Goal: Register for event/course

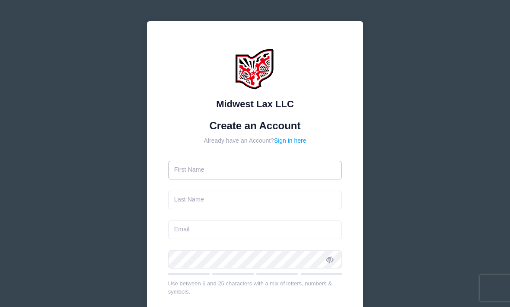
click at [311, 168] on input "text" at bounding box center [255, 170] width 174 height 19
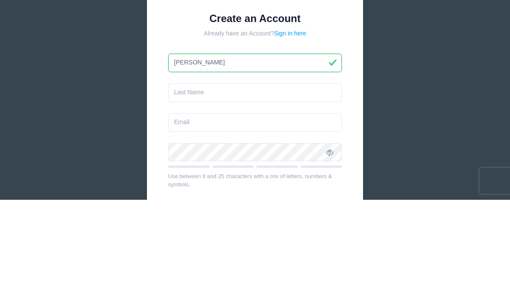
type input "[PERSON_NAME]"
click at [243, 191] on input "text" at bounding box center [255, 200] width 174 height 19
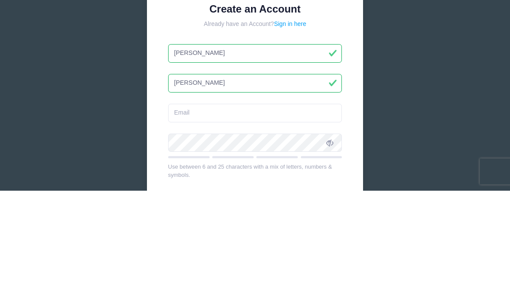
type input "[PERSON_NAME]"
click at [259, 221] on input "email" at bounding box center [255, 230] width 174 height 19
type input "[EMAIL_ADDRESS][DOMAIN_NAME]"
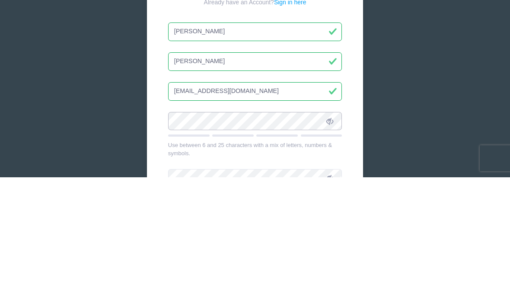
scroll to position [134, 0]
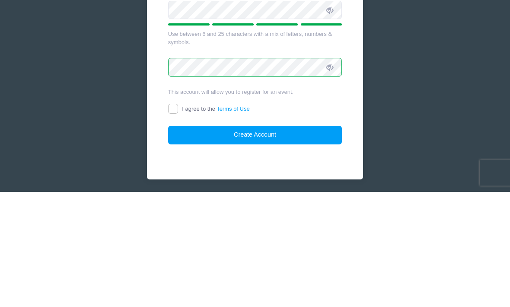
click at [176, 219] on input "I agree to the Terms of Use" at bounding box center [173, 224] width 10 height 10
checkbox input "true"
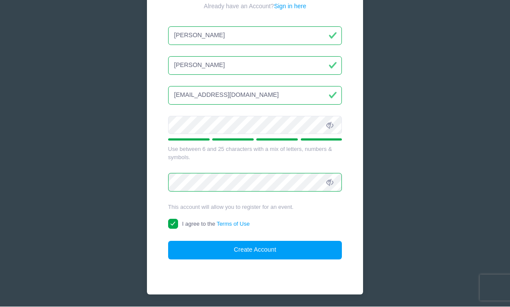
click at [288, 247] on button "Create Account" at bounding box center [255, 250] width 174 height 19
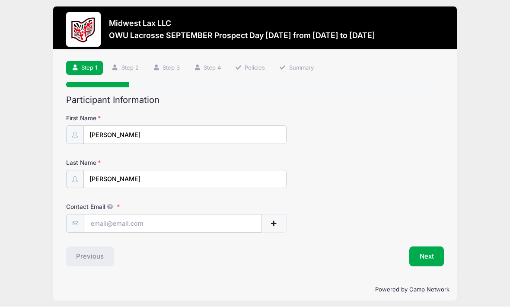
scroll to position [17, 0]
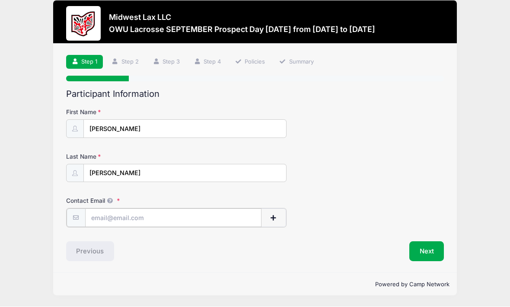
click at [221, 213] on input "Contact Email" at bounding box center [173, 218] width 176 height 19
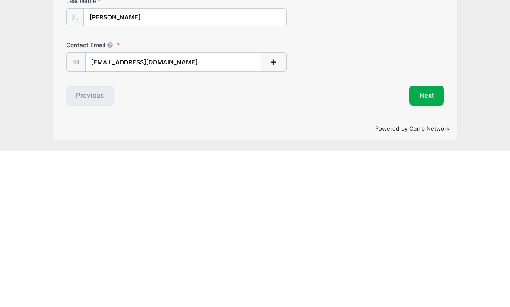
type input "[EMAIL_ADDRESS][DOMAIN_NAME]"
click at [429, 242] on button "Next" at bounding box center [427, 252] width 35 height 20
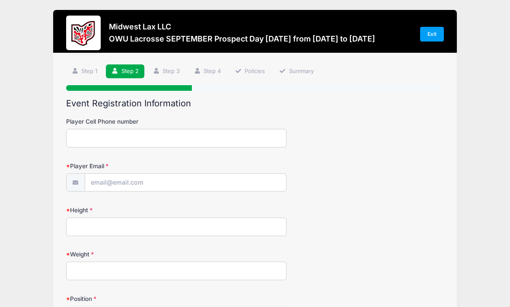
scroll to position [0, 0]
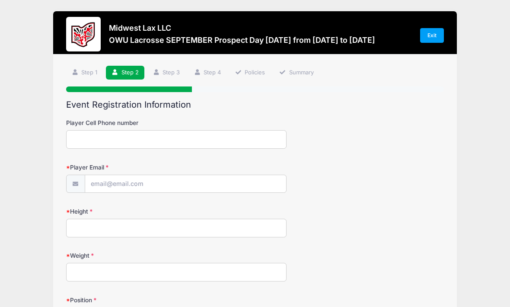
click at [90, 139] on input "Player Cell Phone number" at bounding box center [176, 139] width 221 height 19
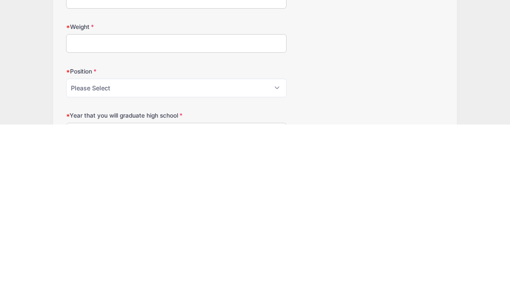
scroll to position [47, 0]
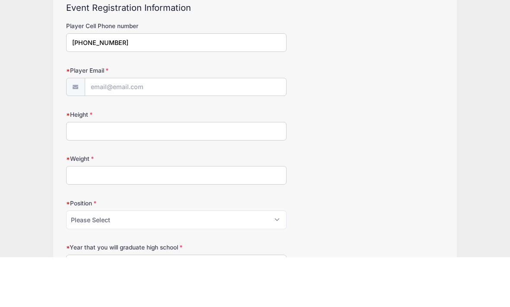
type input "[PHONE_NUMBER]"
click at [119, 128] on input "Player Email" at bounding box center [185, 137] width 201 height 19
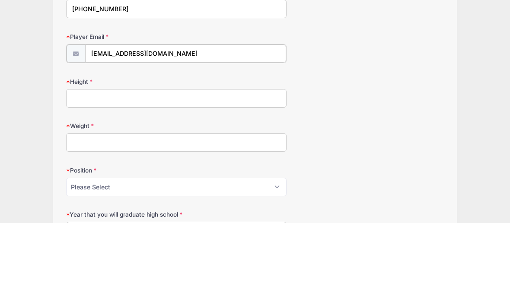
type input "[EMAIL_ADDRESS][DOMAIN_NAME]"
click at [88, 172] on input "Height" at bounding box center [176, 181] width 221 height 19
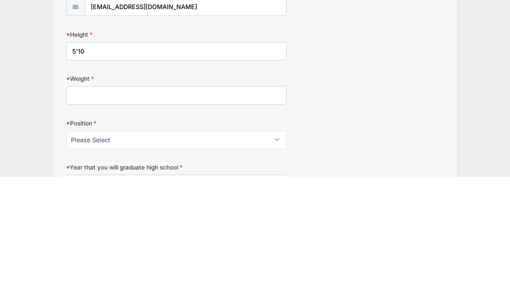
type input "5’10"
click at [162, 216] on input "Weight" at bounding box center [176, 225] width 221 height 19
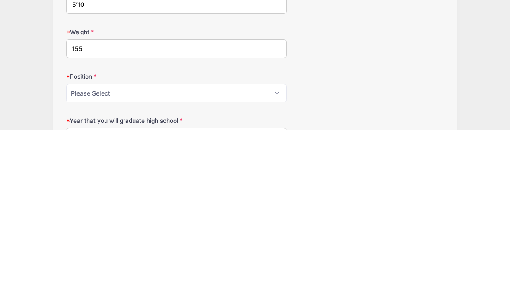
type input "155"
click at [276, 261] on select "Please Select Attack Midfield Defense LSM Goalie" at bounding box center [176, 270] width 221 height 19
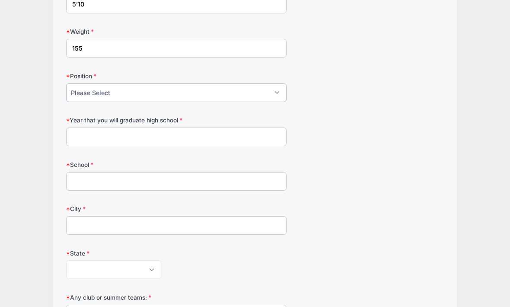
select select "Attack"
click at [191, 135] on input "Year that you will graduate high school" at bounding box center [176, 137] width 221 height 19
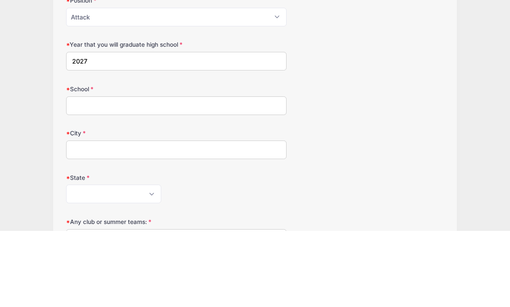
type input "2027"
click at [182, 173] on input "School" at bounding box center [176, 182] width 221 height 19
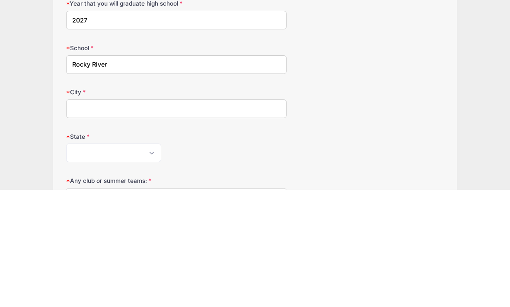
click at [178, 217] on input "City" at bounding box center [176, 226] width 221 height 19
click at [208, 173] on input "Rocky River" at bounding box center [176, 182] width 221 height 19
click at [221, 173] on input "Rocky River High" at bounding box center [176, 182] width 221 height 19
type input "Rocky River High"
click at [186, 217] on input "City" at bounding box center [176, 226] width 221 height 19
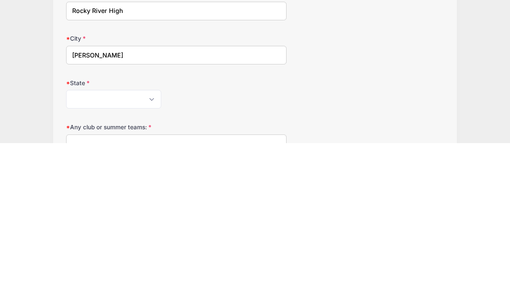
type input "[PERSON_NAME]"
click at [148, 254] on select "[US_STATE] [US_STATE] [US_STATE] [US_STATE] [US_STATE] Armed Forces Africa Arme…" at bounding box center [113, 263] width 95 height 19
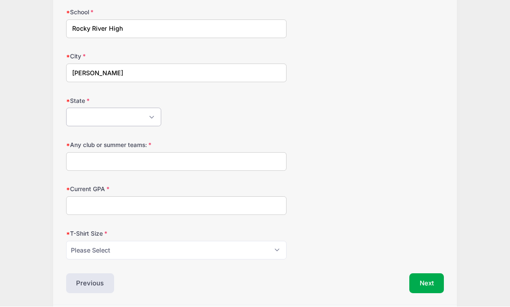
select select "OH"
click at [110, 155] on input "Any club or summer teams:" at bounding box center [176, 162] width 221 height 19
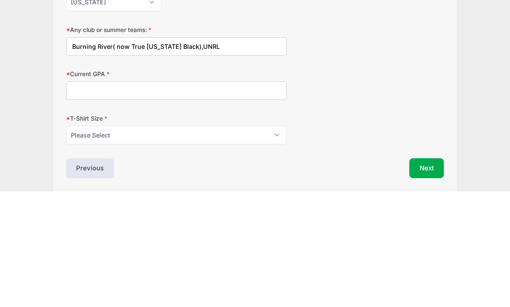
type input "Burning River( now True [US_STATE] Black),UNRL"
click at [143, 197] on input "Current GPA" at bounding box center [176, 206] width 221 height 19
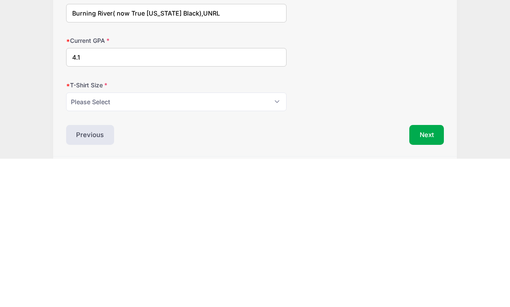
type input "4.1"
click at [283, 241] on select "Please Select Youth Small Youth Medium Youth Large Youth XLarge Adult Small Adu…" at bounding box center [176, 250] width 221 height 19
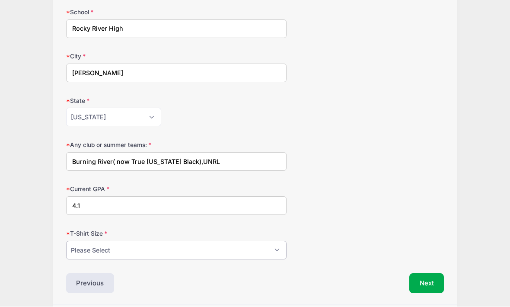
select select "Adult Medium"
click at [436, 278] on button "Next" at bounding box center [427, 284] width 35 height 20
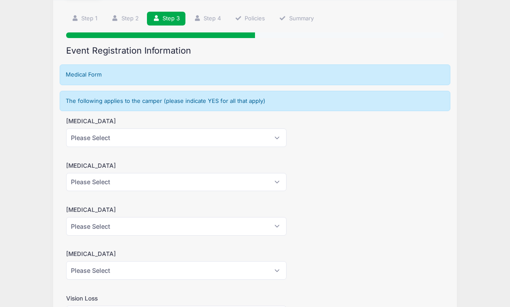
scroll to position [2, 0]
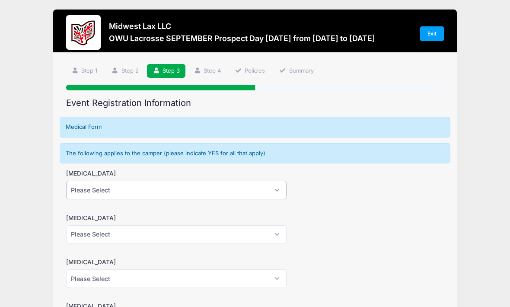
click at [276, 193] on select "Please Select Yes No" at bounding box center [176, 190] width 221 height 19
select select "No"
click at [282, 234] on select "Please Select Yes No" at bounding box center [176, 234] width 221 height 19
select select "No"
click at [279, 279] on select "Please Select Yes No" at bounding box center [176, 278] width 221 height 19
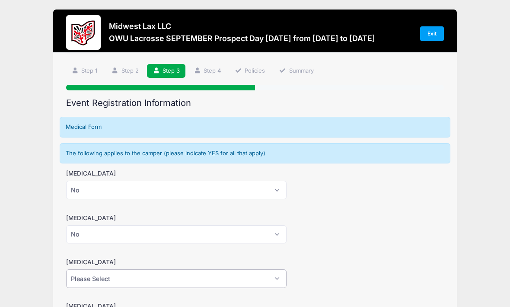
select select "No"
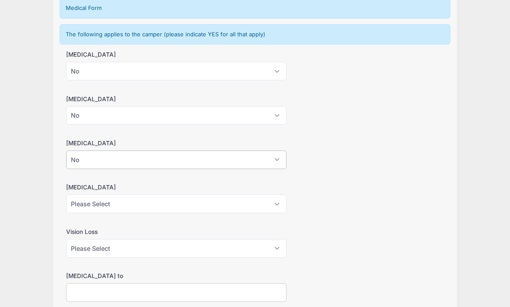
scroll to position [120, 0]
click at [277, 206] on select "Please Select Yes No" at bounding box center [176, 204] width 221 height 19
select select "No"
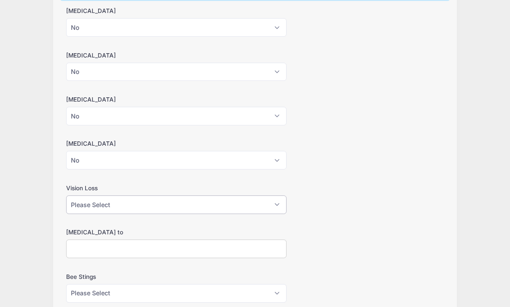
click at [280, 203] on select "Please Select Yes No" at bounding box center [176, 205] width 221 height 19
select select "No"
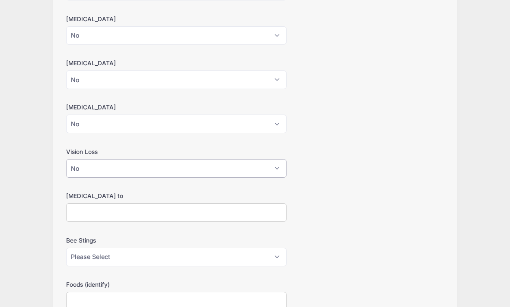
scroll to position [202, 0]
click at [261, 207] on input "[MEDICAL_DATA] to" at bounding box center [176, 211] width 221 height 19
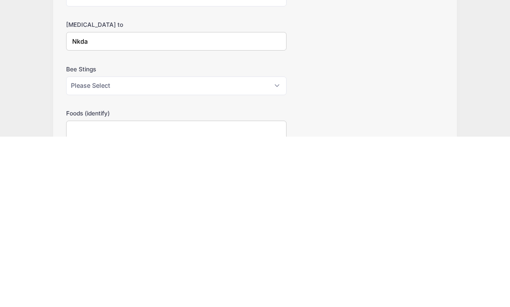
type input "Nkda"
click at [281, 247] on select "Please Select Yes No" at bounding box center [176, 256] width 221 height 19
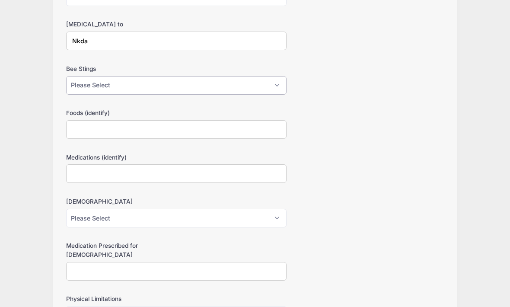
select select "No"
click at [274, 124] on input "Foods (identify)" at bounding box center [176, 129] width 221 height 19
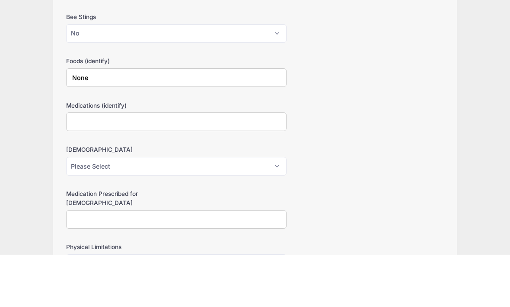
type input "None"
click at [265, 165] on input "Medications (identify)" at bounding box center [176, 174] width 221 height 19
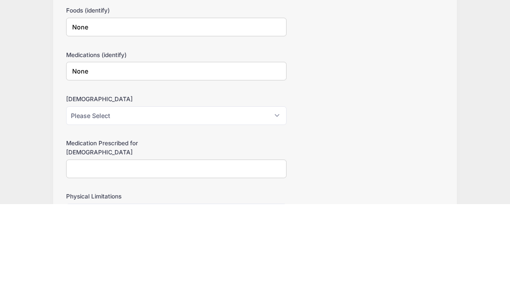
type input "None"
click at [277, 209] on select "Please Select Yes No" at bounding box center [176, 218] width 221 height 19
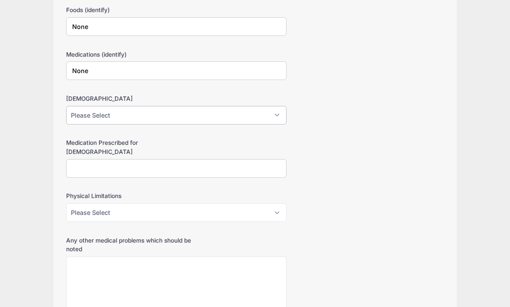
select select "No"
click at [271, 159] on input "Medication Prescribed for [DEMOGRAPHIC_DATA]" at bounding box center [176, 168] width 221 height 19
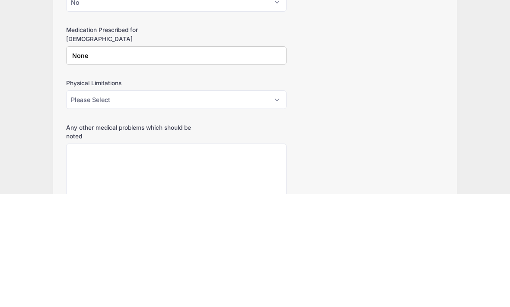
type input "None"
click at [275, 204] on select "Please Select Yes No" at bounding box center [176, 213] width 221 height 19
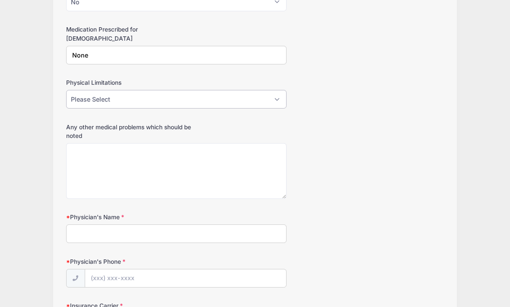
select select "No"
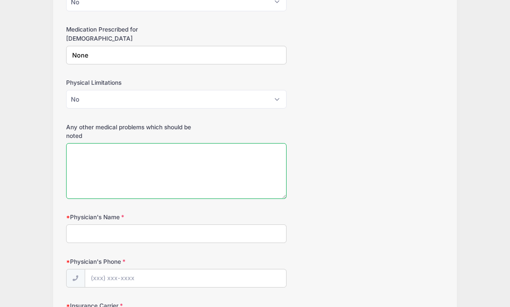
click at [148, 152] on textarea "Any other medical problems which should be noted" at bounding box center [176, 171] width 221 height 56
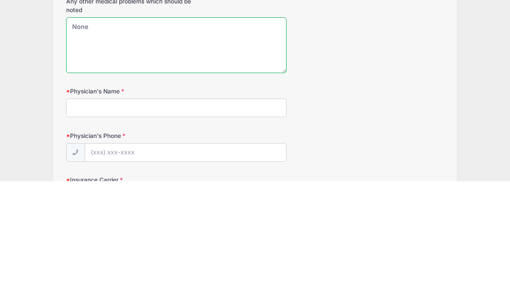
type textarea "None"
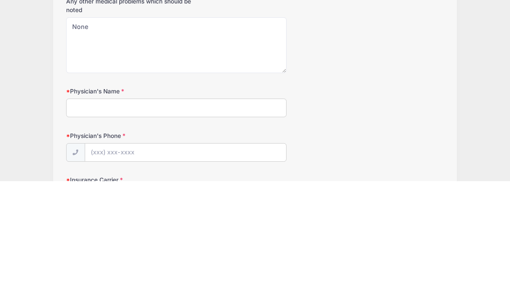
click at [142, 225] on input "Physician's Name" at bounding box center [176, 234] width 221 height 19
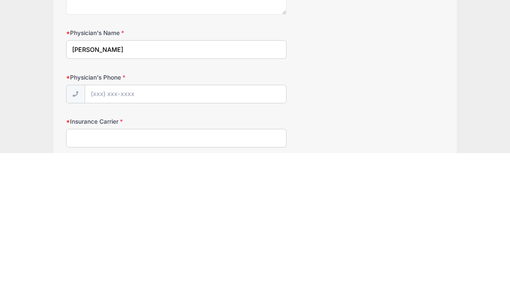
scroll to position [621, 0]
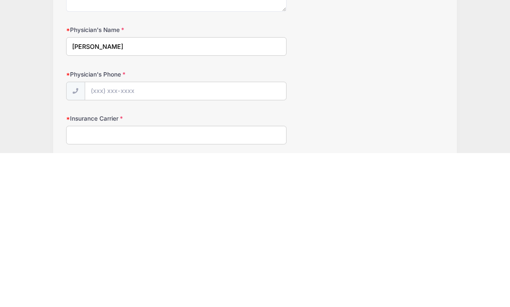
type input "[PERSON_NAME]"
click at [275, 237] on input "Physician's Phone" at bounding box center [185, 246] width 201 height 19
type input "[PHONE_NUMBER]"
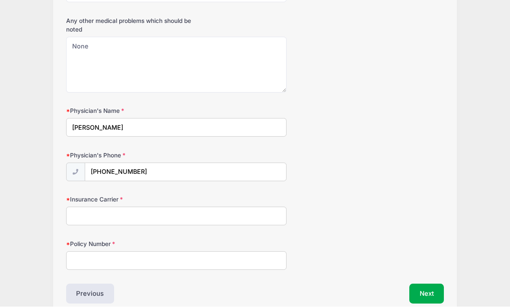
click at [221, 207] on input "Insurance Carrier" at bounding box center [176, 216] width 221 height 19
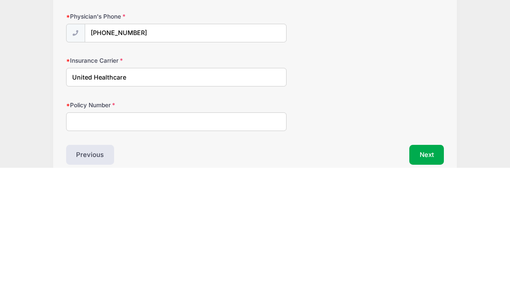
type input "United Healthcare"
click at [259, 252] on input "Policy Number" at bounding box center [176, 261] width 221 height 19
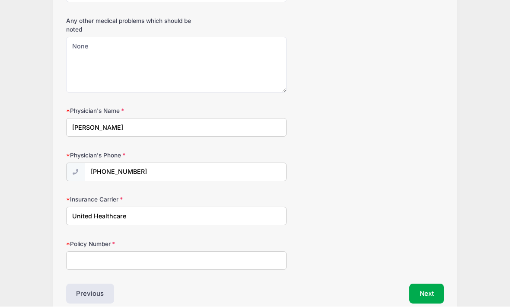
scroll to position [711, 0]
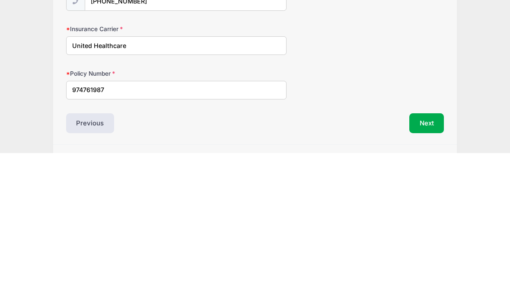
type input "974761987"
click at [427, 267] on button "Next" at bounding box center [427, 277] width 35 height 20
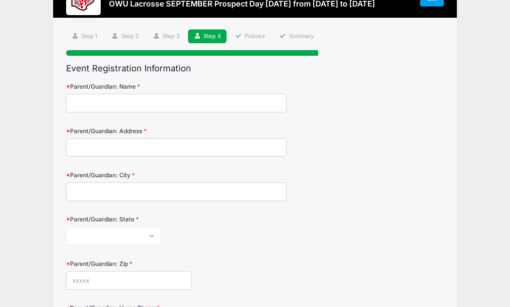
scroll to position [0, 0]
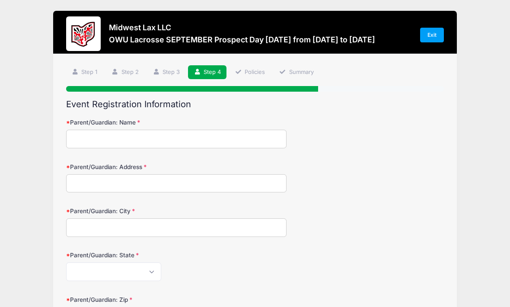
click at [88, 138] on input "Parent/Guardian: Name" at bounding box center [176, 139] width 221 height 19
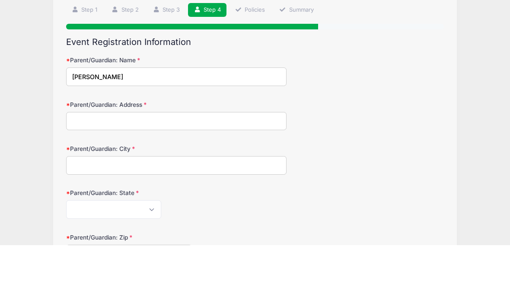
type input "[PERSON_NAME]"
click at [244, 174] on input "Parent/Guardian: Address" at bounding box center [176, 183] width 221 height 19
type input "2 Westhampton Dr"
type input "Rocky River"
select select "OH"
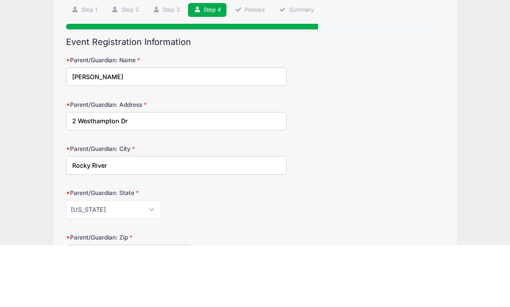
type input "44116"
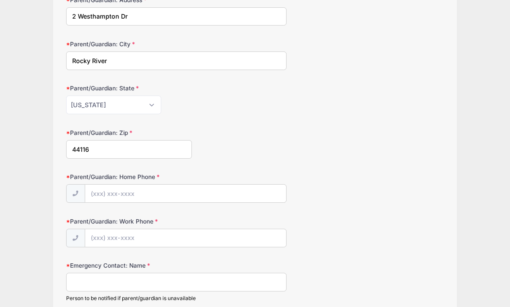
scroll to position [167, 0]
click at [223, 194] on input "Parent/Guardian: Home Phone" at bounding box center [185, 194] width 201 height 19
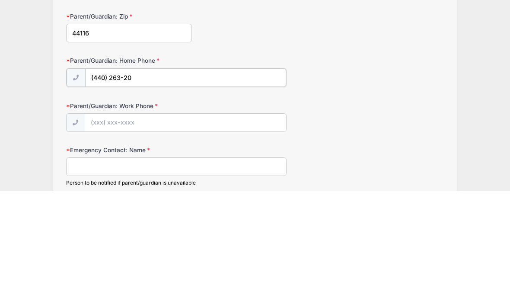
type input "[PHONE_NUMBER]"
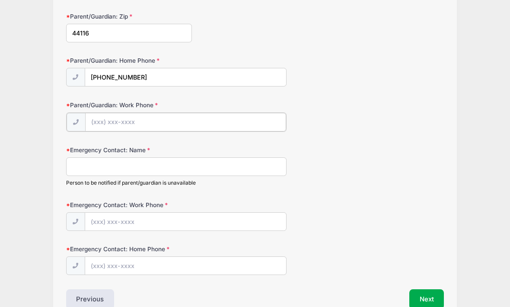
click at [121, 122] on input "Parent/Guardian: Work Phone" at bounding box center [185, 122] width 201 height 19
type input "[PHONE_NUMBER]"
click at [93, 162] on input "Emergency Contact: Name" at bounding box center [176, 166] width 221 height 19
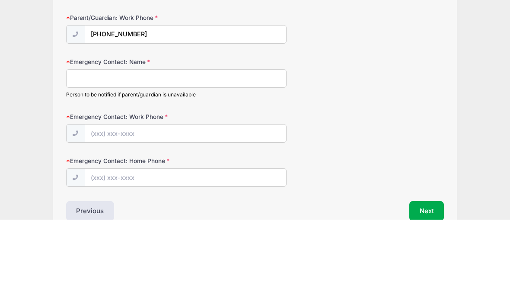
type input "R"
type input "[PERSON_NAME]"
click at [243, 212] on input "Emergency Contact: Work Phone" at bounding box center [185, 221] width 201 height 19
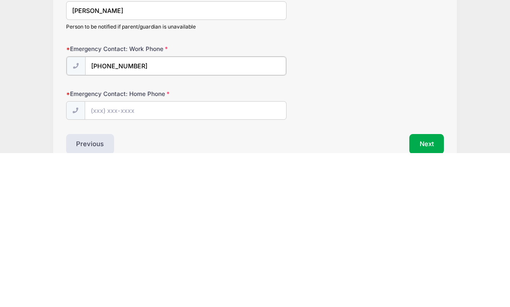
scroll to position [285, 0]
type input "[PHONE_NUMBER]"
click at [238, 255] on input "Emergency Contact: Home Phone" at bounding box center [185, 264] width 201 height 19
type input "[PHONE_NUMBER]"
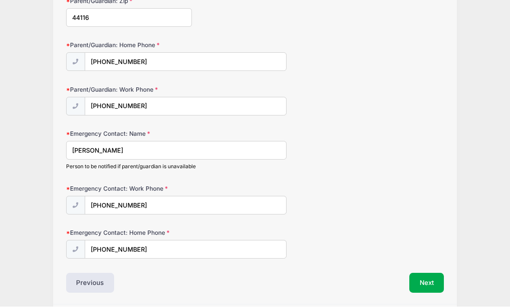
click at [425, 278] on button "Next" at bounding box center [427, 283] width 35 height 20
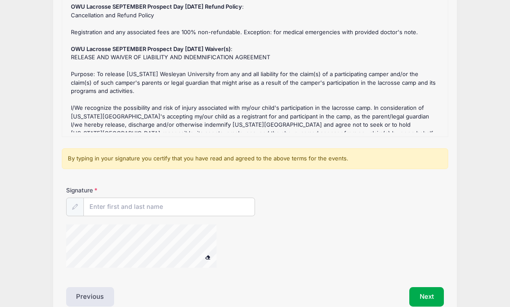
scroll to position [130, 0]
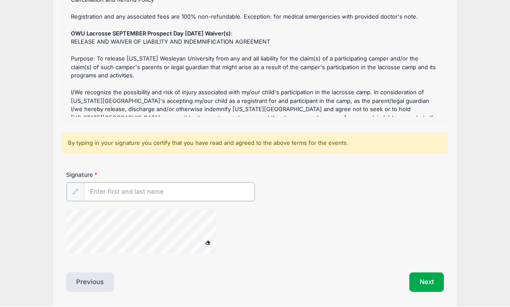
click at [106, 191] on input "Signature" at bounding box center [169, 192] width 171 height 19
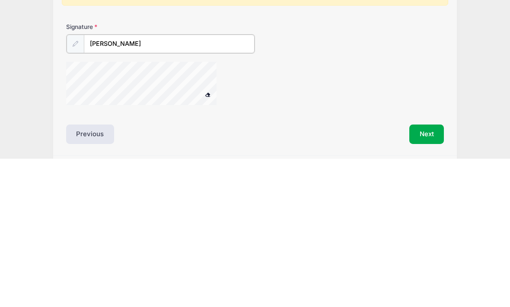
type input "[PERSON_NAME]"
click at [430, 272] on button "Next" at bounding box center [427, 282] width 35 height 20
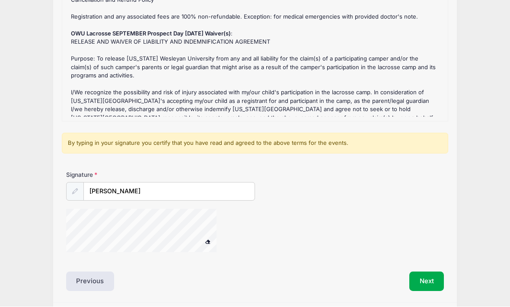
click at [432, 275] on button "Next" at bounding box center [427, 282] width 35 height 20
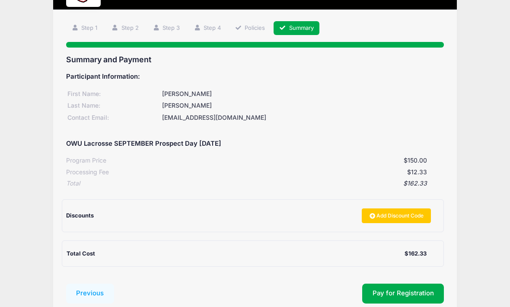
scroll to position [70, 0]
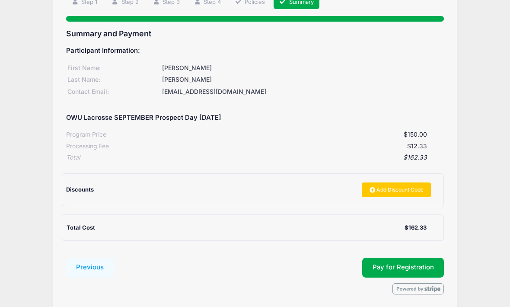
click at [418, 266] on button "Pay for Registration" at bounding box center [403, 268] width 82 height 20
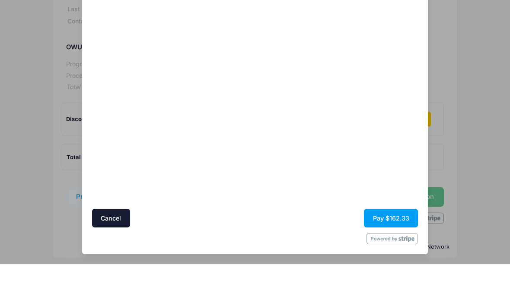
scroll to position [46, 0]
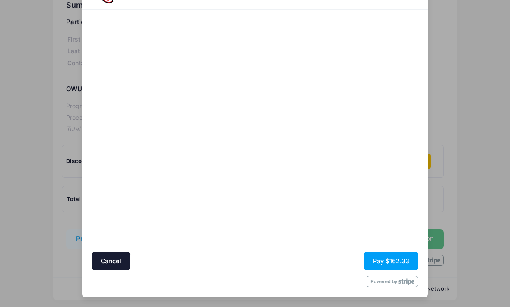
click at [400, 262] on button "Pay $162.33" at bounding box center [391, 261] width 54 height 19
